Goal: Information Seeking & Learning: Learn about a topic

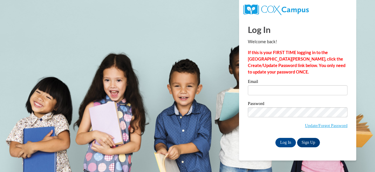
click at [311, 82] on label "Email" at bounding box center [298, 82] width 100 height 6
click at [311, 85] on input "Email" at bounding box center [298, 90] width 100 height 10
click at [276, 87] on input "Email" at bounding box center [298, 90] width 100 height 10
type input "faztwo@verizon.net"
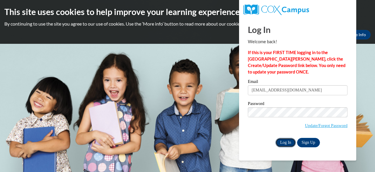
click at [281, 139] on input "Log In" at bounding box center [286, 142] width 21 height 9
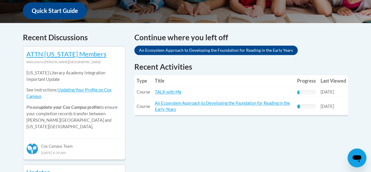
scroll to position [235, 0]
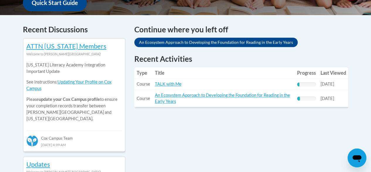
click at [306, 85] on div "13% Complete" at bounding box center [306, 84] width 19 height 4
click at [298, 85] on div "13% Complete" at bounding box center [298, 84] width 2 height 4
click at [206, 81] on td "Title: TALK with Me" at bounding box center [223, 84] width 142 height 11
click at [163, 84] on link "TALK with Me" at bounding box center [168, 83] width 27 height 5
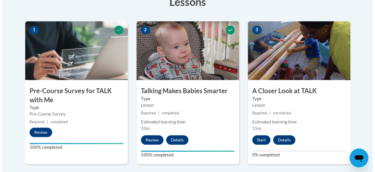
scroll to position [184, 0]
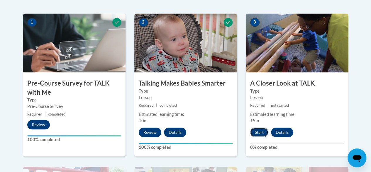
click at [256, 132] on button "Start" at bounding box center [259, 131] width 18 height 9
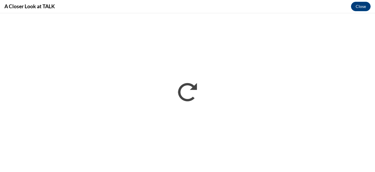
scroll to position [0, 0]
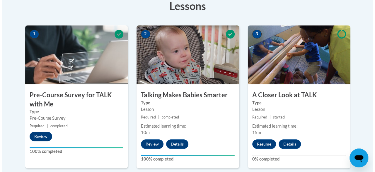
scroll to position [196, 0]
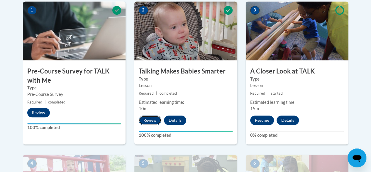
click at [144, 119] on button "Review" at bounding box center [150, 119] width 23 height 9
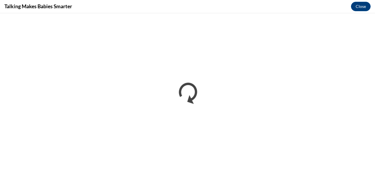
scroll to position [0, 0]
click at [358, 10] on button "Close" at bounding box center [361, 6] width 20 height 9
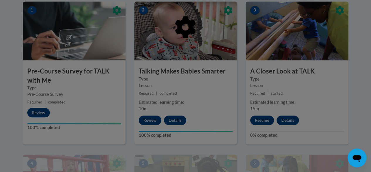
click at [262, 118] on div at bounding box center [185, 86] width 371 height 172
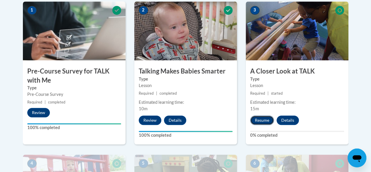
click at [260, 117] on button "Resume" at bounding box center [262, 119] width 24 height 9
